Goal: Obtain resource: Obtain resource

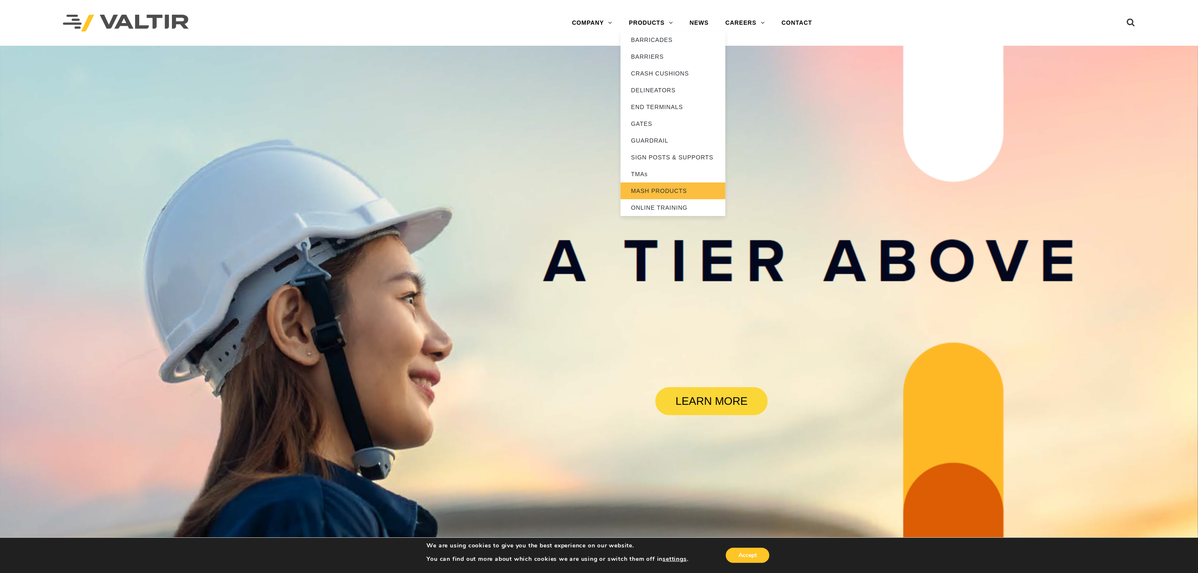
click at [648, 188] on link "MASH PRODUCTS" at bounding box center [673, 190] width 105 height 17
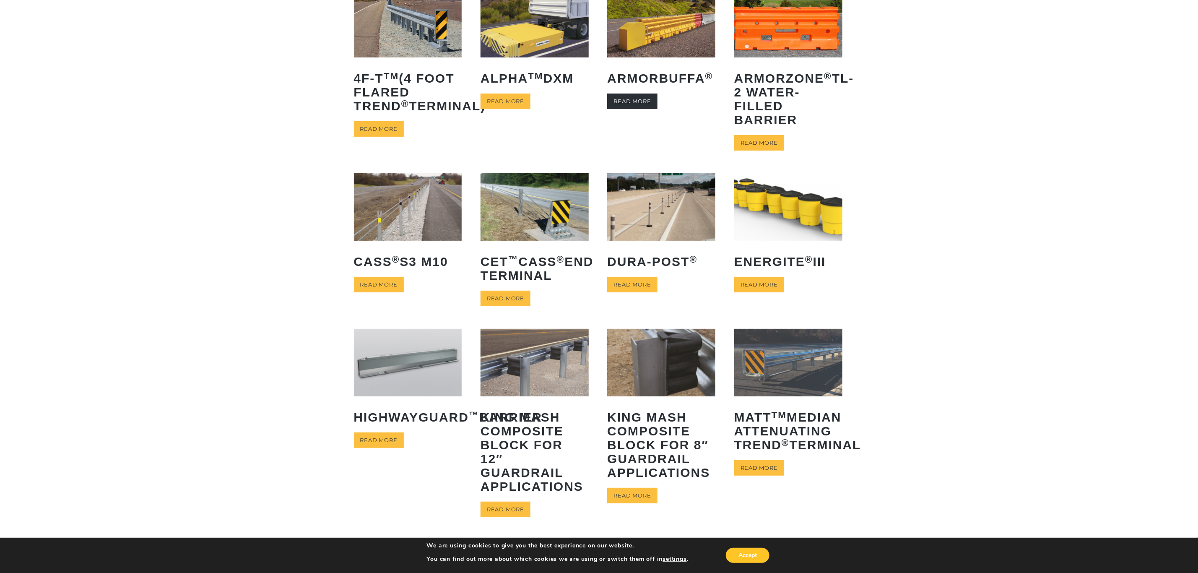
scroll to position [126, 0]
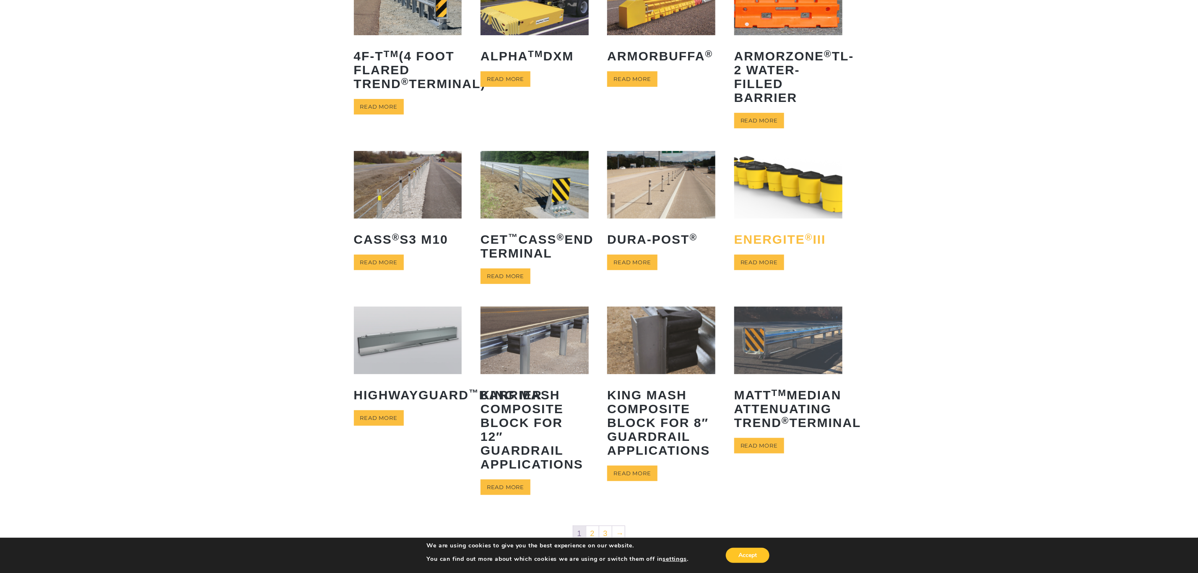
click at [796, 240] on h2 "ENERGITE ® III" at bounding box center [788, 239] width 108 height 26
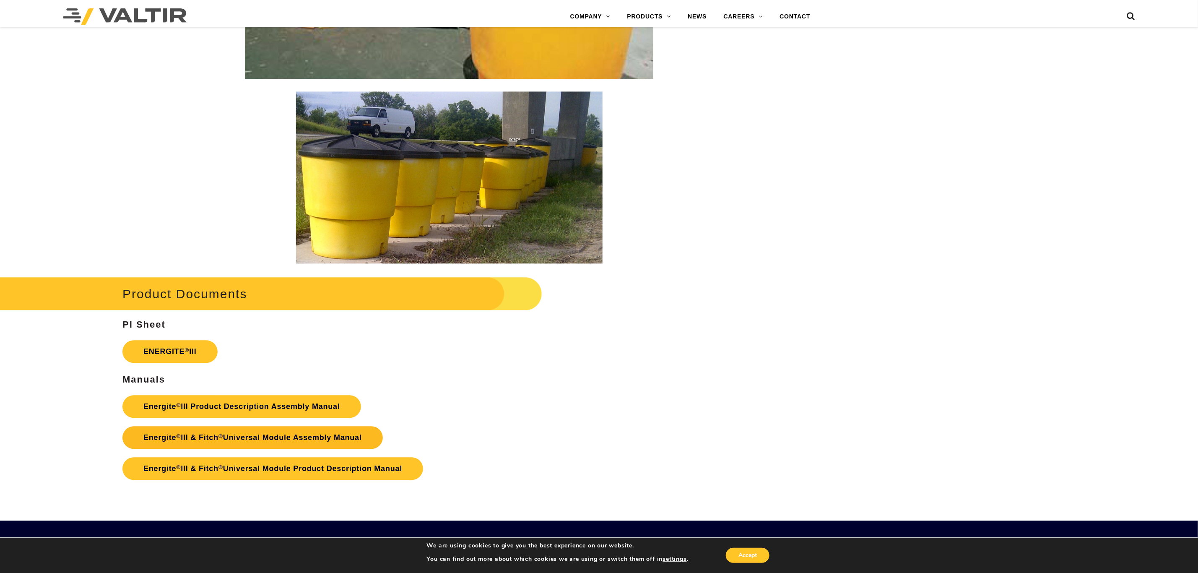
scroll to position [1447, 0]
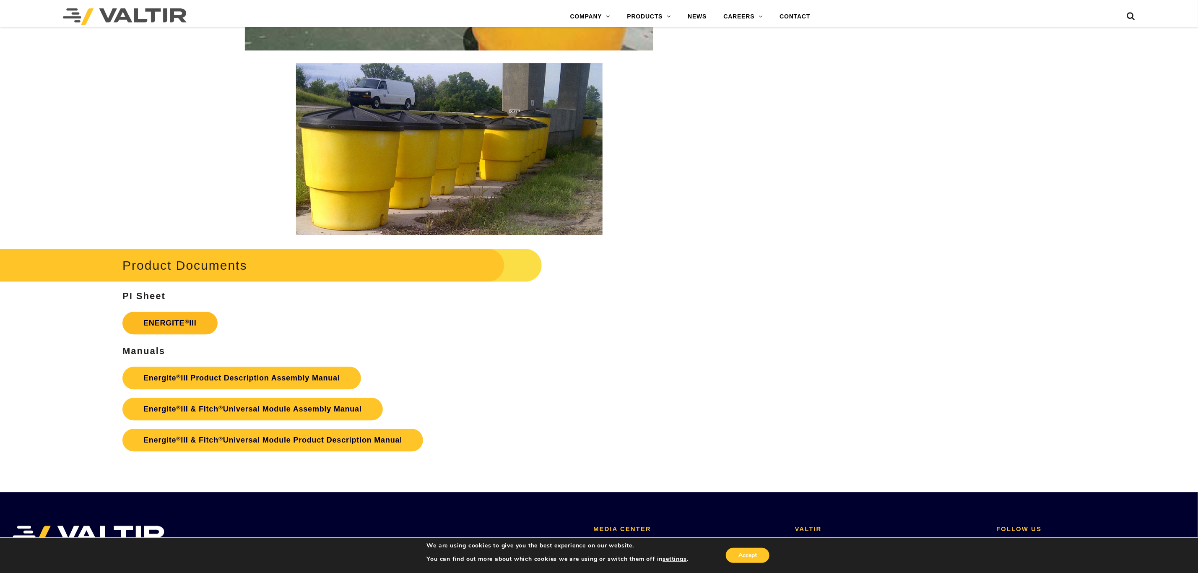
click at [174, 326] on link "ENERGITE ® III" at bounding box center [169, 323] width 95 height 23
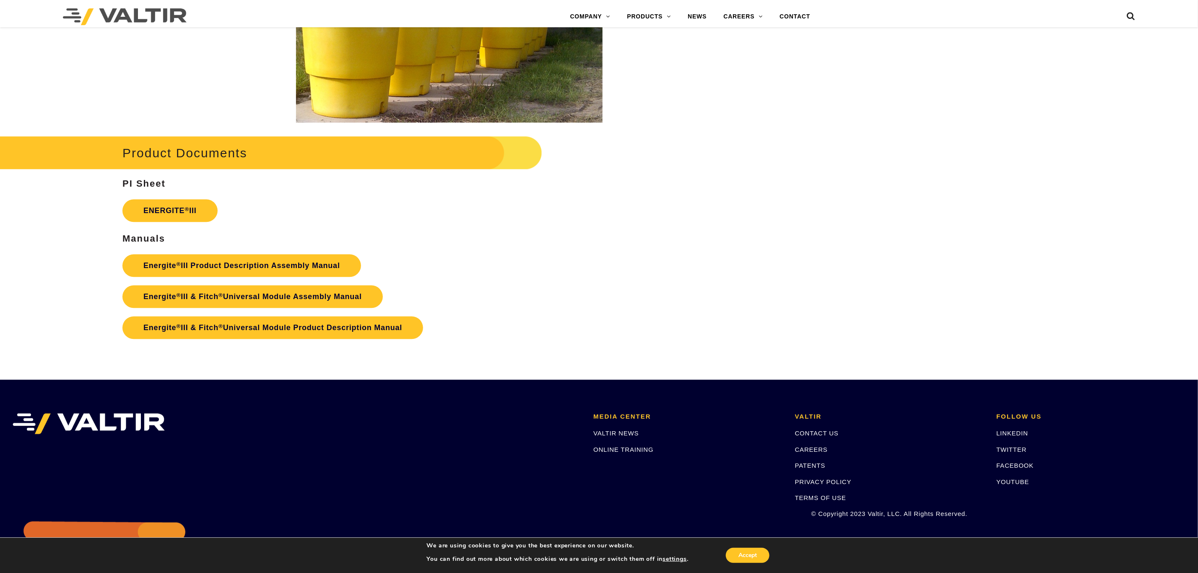
scroll to position [1572, 0]
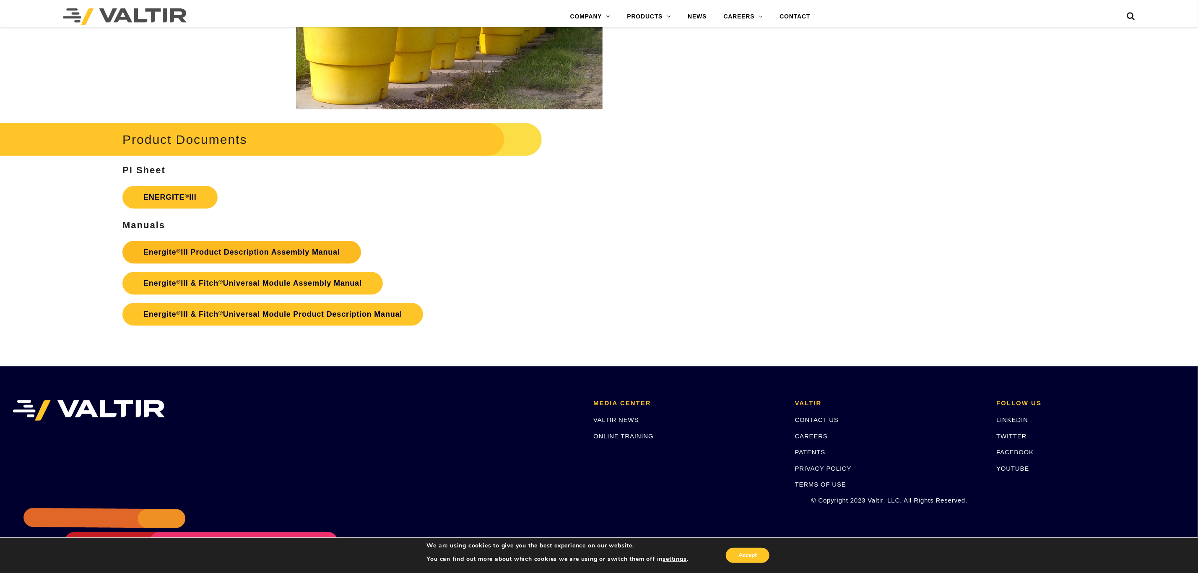
click at [247, 255] on link "Energite ® III Product Description Assembly Manual" at bounding box center [241, 252] width 239 height 23
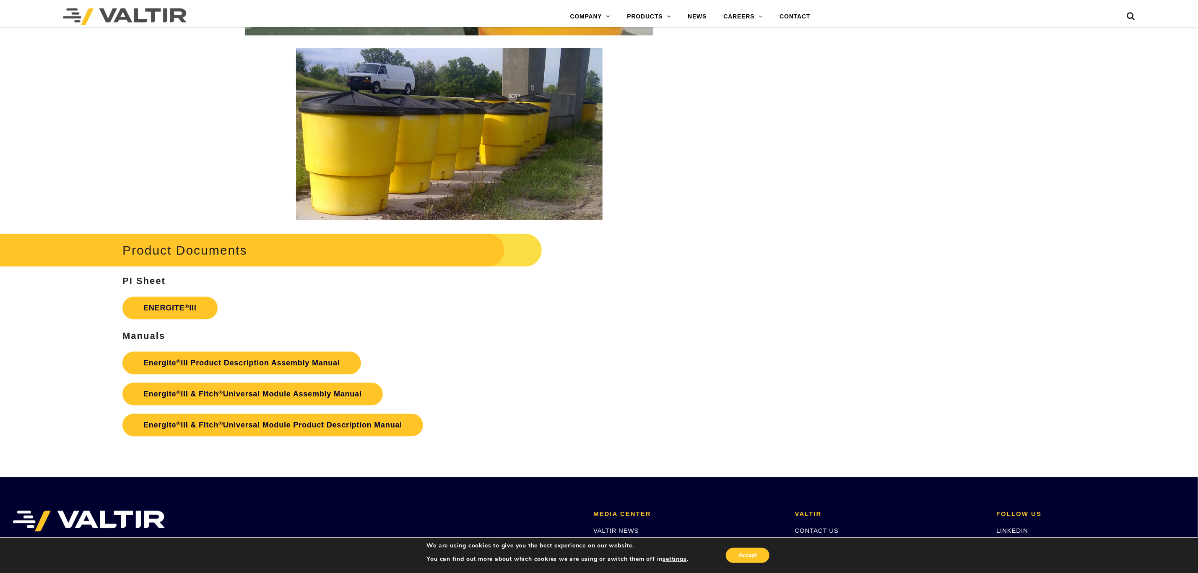
scroll to position [1491, 0]
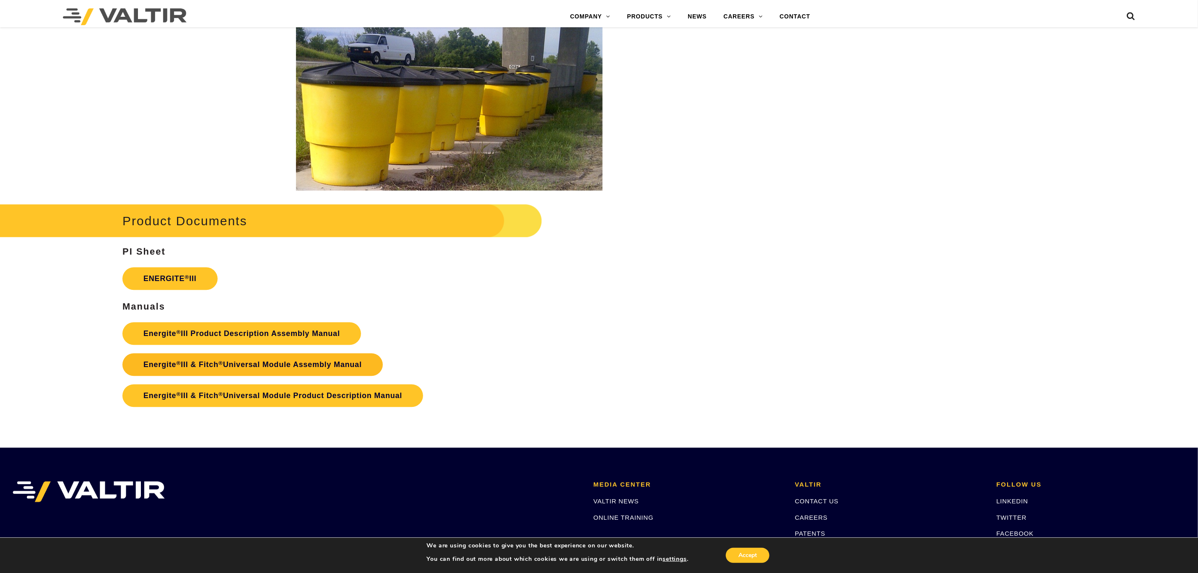
click at [309, 361] on link "Energite ® III & Fitch ® Universal Module Assembly Manual" at bounding box center [252, 364] width 260 height 23
